Goal: Information Seeking & Learning: Understand process/instructions

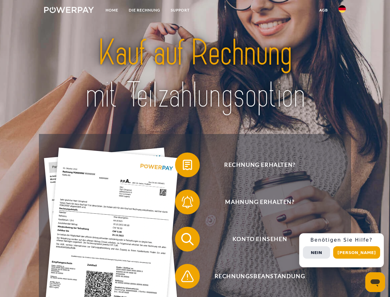
click at [69, 11] on img at bounding box center [69, 10] width 50 height 6
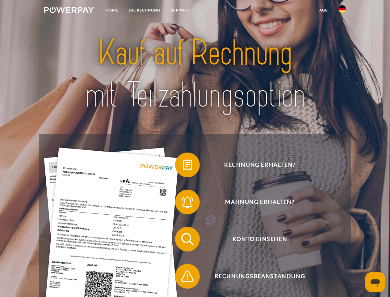
click at [342, 11] on img at bounding box center [342, 8] width 7 height 7
click at [323, 10] on link "agb" at bounding box center [323, 10] width 19 height 11
click at [183, 166] on span at bounding box center [178, 164] width 31 height 31
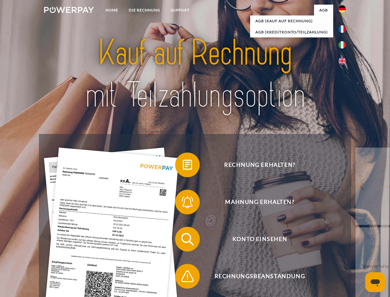
click at [183, 203] on div "Rechnung erhalten? Mahnung erhalten? Konto einsehen" at bounding box center [195, 257] width 312 height 247
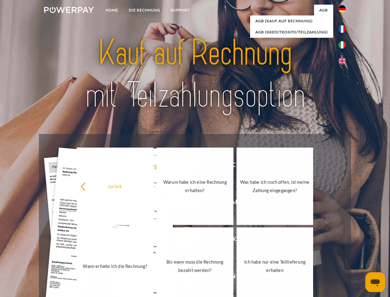
click at [183, 240] on link "Bis wann muss die Rechnung bezahlt werden?" at bounding box center [195, 265] width 77 height 77
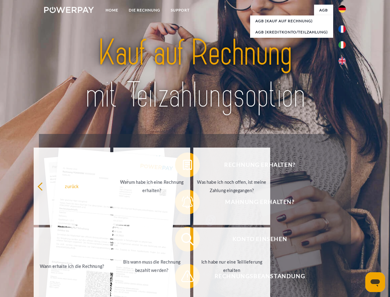
click at [193, 277] on link "Ich habe nur eine Teillieferung erhalten" at bounding box center [231, 265] width 77 height 77
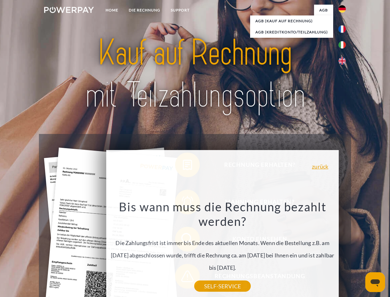
click at [344, 250] on div "Rechnung erhalten? Mahnung erhalten? Konto einsehen" at bounding box center [195, 257] width 312 height 247
click at [329, 251] on span "Konto einsehen" at bounding box center [259, 238] width 151 height 25
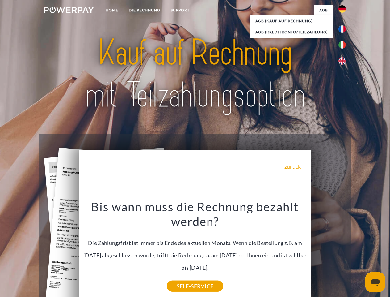
click at [359, 252] on header "Home DIE RECHNUNG SUPPORT" at bounding box center [195, 213] width 390 height 427
